Goal: Task Accomplishment & Management: Use online tool/utility

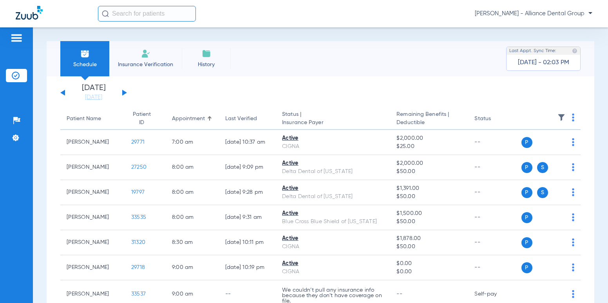
click at [144, 17] on input "text" at bounding box center [147, 14] width 98 height 16
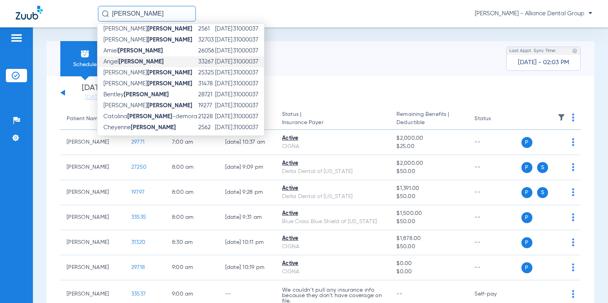
scroll to position [117, 0]
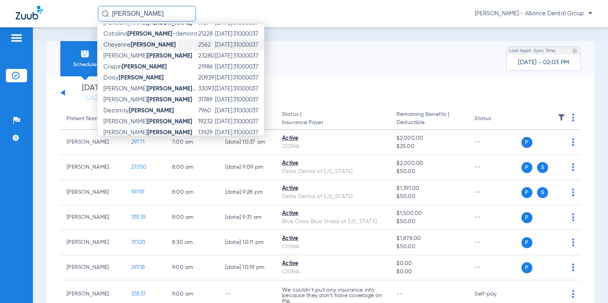
type input "[PERSON_NAME]"
click at [154, 46] on strong "[PERSON_NAME]" at bounding box center [153, 45] width 45 height 6
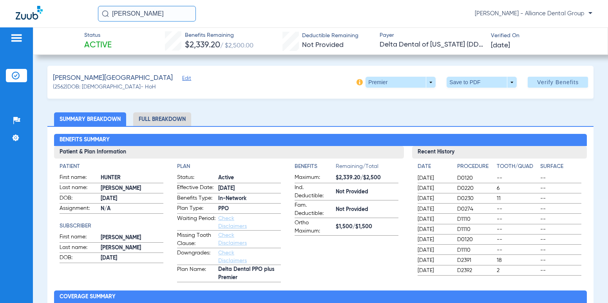
click at [157, 116] on li "Full Breakdown" at bounding box center [162, 119] width 58 height 14
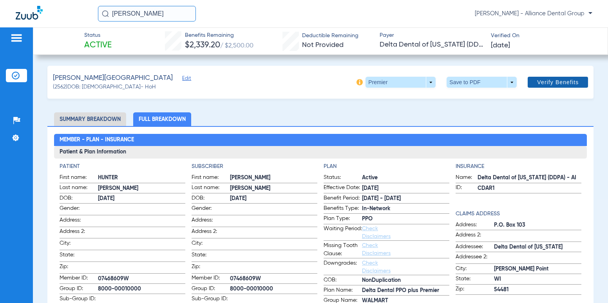
click at [564, 82] on span "Verify Benefits" at bounding box center [558, 82] width 42 height 6
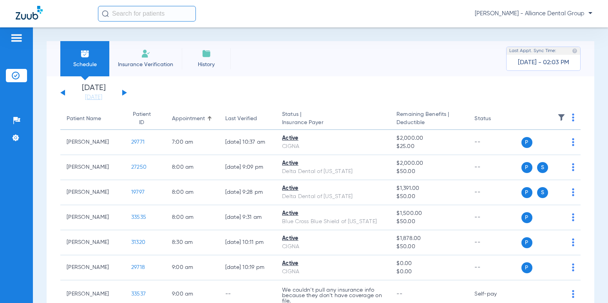
click at [158, 15] on input "text" at bounding box center [147, 14] width 98 height 16
click at [149, 15] on input "text" at bounding box center [147, 14] width 98 height 16
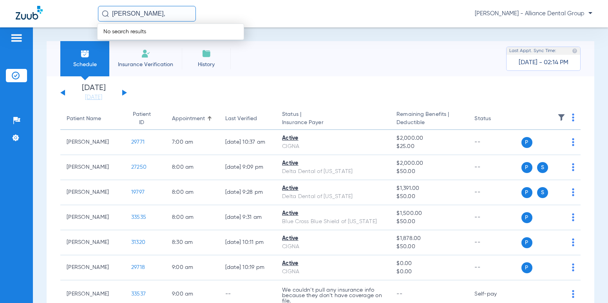
click at [154, 10] on input "[PERSON_NAME]," at bounding box center [147, 14] width 98 height 16
click at [167, 15] on input "hernandez," at bounding box center [147, 14] width 98 height 16
drag, startPoint x: 167, startPoint y: 15, endPoint x: -50, endPoint y: 13, distance: 216.9
click at [0, 13] on html "hernandez, No search results Sarah Capitani - Alliance Dental Group Patients In…" at bounding box center [304, 151] width 608 height 303
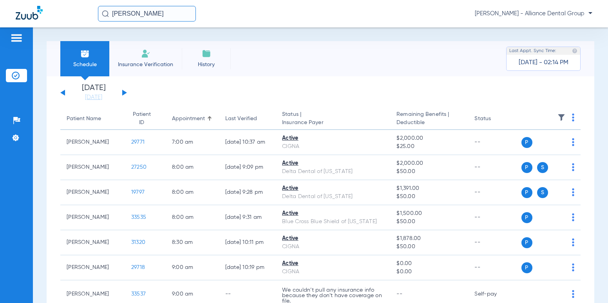
type input "[PERSON_NAME]"
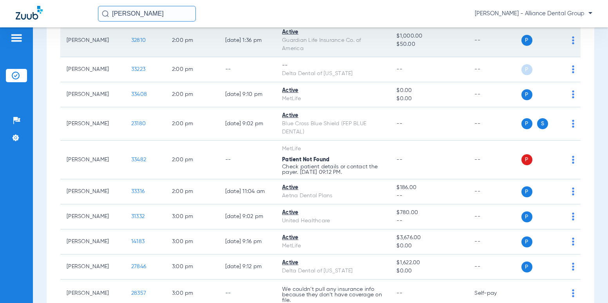
scroll to position [861, 0]
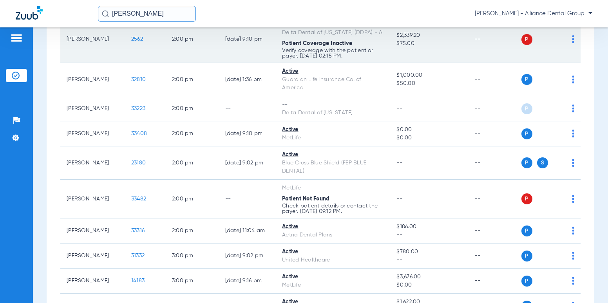
click at [521, 45] on span "P" at bounding box center [526, 39] width 11 height 11
click at [572, 43] on img at bounding box center [573, 39] width 2 height 8
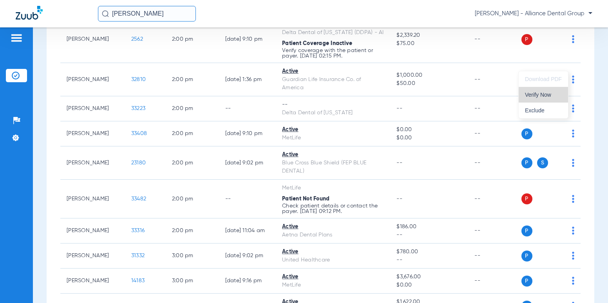
click at [546, 94] on span "Verify Now" at bounding box center [543, 94] width 37 height 5
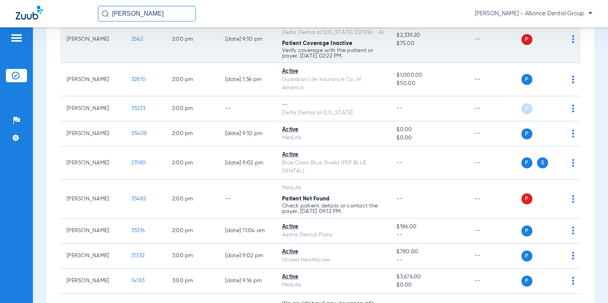
click at [87, 59] on td "[PERSON_NAME]" at bounding box center [92, 39] width 65 height 47
click at [131, 42] on span "2562" at bounding box center [137, 38] width 12 height 5
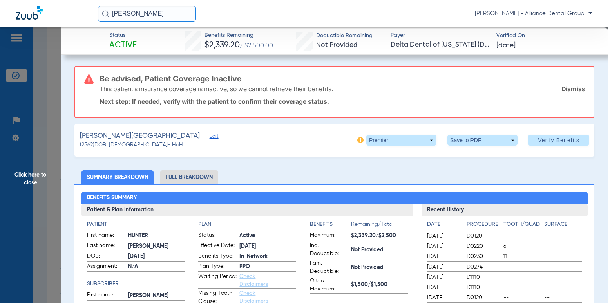
click at [201, 172] on li "Full Breakdown" at bounding box center [189, 177] width 58 height 14
